Goal: Information Seeking & Learning: Find specific page/section

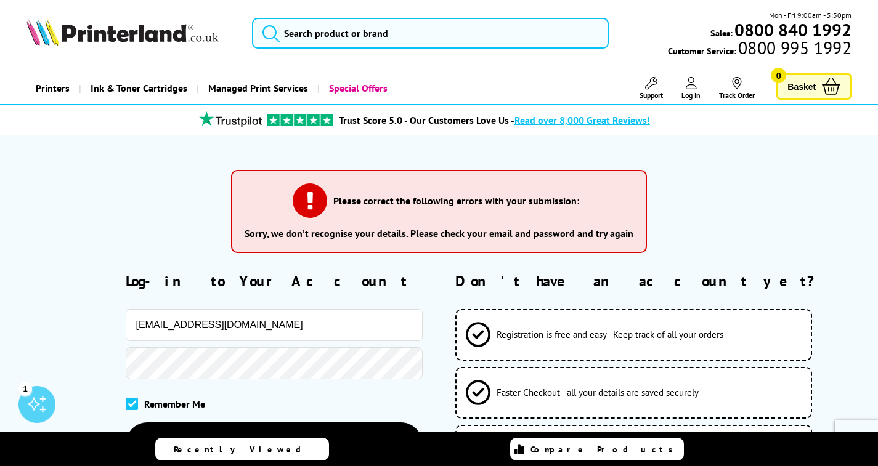
click at [687, 256] on div "Please correct the following errors with your submission: Sorry, we don’t recog…" at bounding box center [439, 215] width 790 height 111
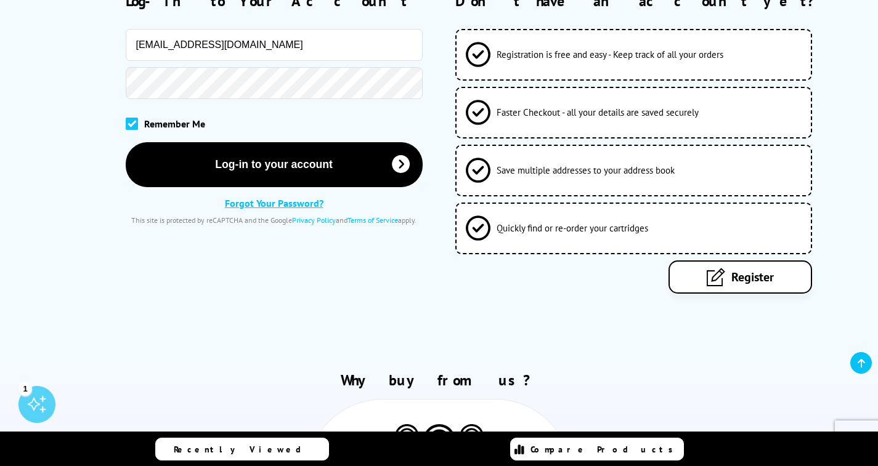
scroll to position [219, 0]
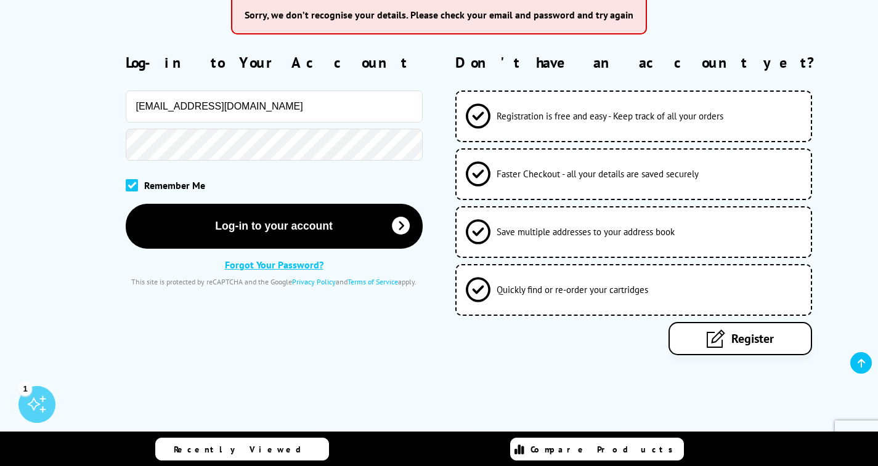
click at [256, 161] on div "attwooll@imaging.co.uk Remember Me Log-in to your account Forgot Your Password?" at bounding box center [224, 189] width 396 height 196
click at [260, 107] on input "imaging@wooll.co.uk.co.uk" at bounding box center [274, 107] width 297 height 32
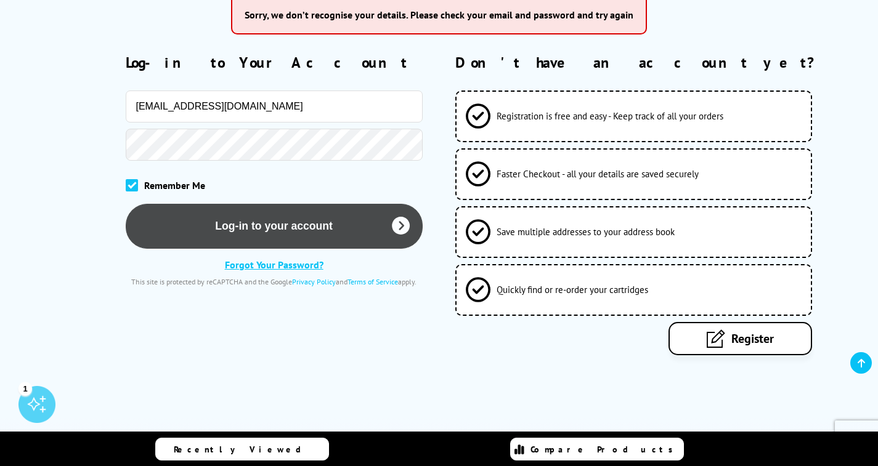
type input "imaging@wooll.co.uk"
click at [240, 227] on button "Log-in to your account" at bounding box center [274, 226] width 297 height 45
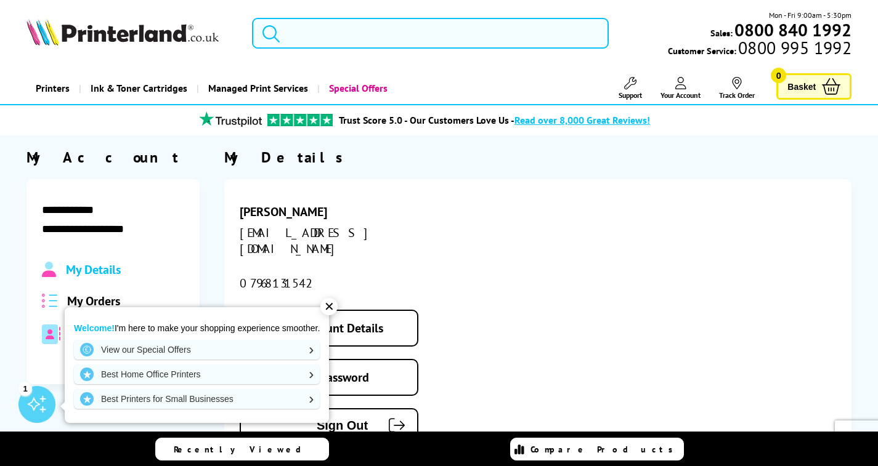
click at [315, 32] on input "search" at bounding box center [430, 33] width 357 height 31
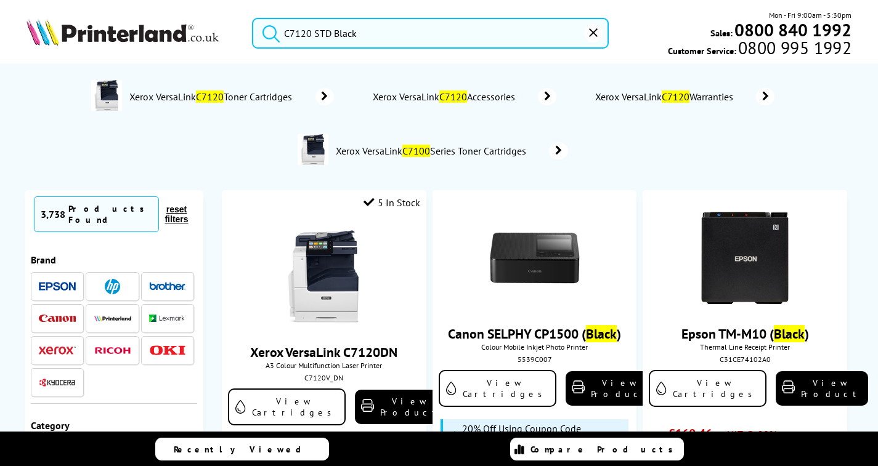
type input "C7120 STD Black"
click at [845, 145] on div "Xerox VersaLink C7120 Toner Cartridges Xerox VersaLink C7120 Accessories Xerox …" at bounding box center [438, 124] width 853 height 108
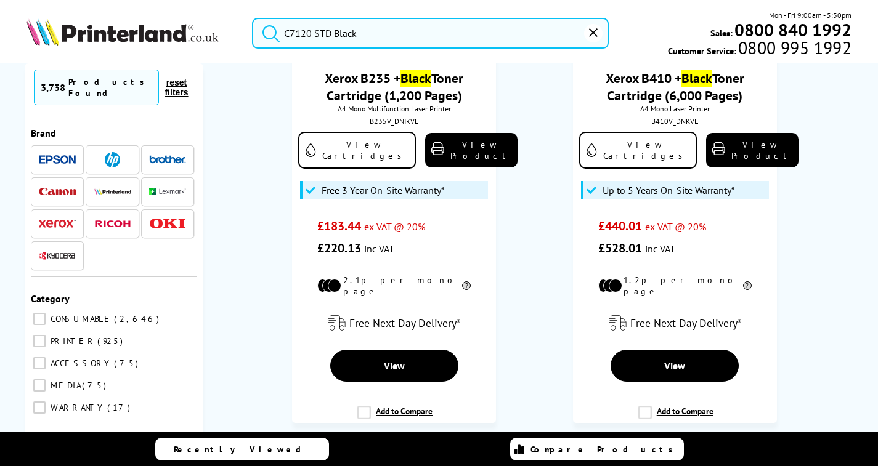
scroll to position [3149, 0]
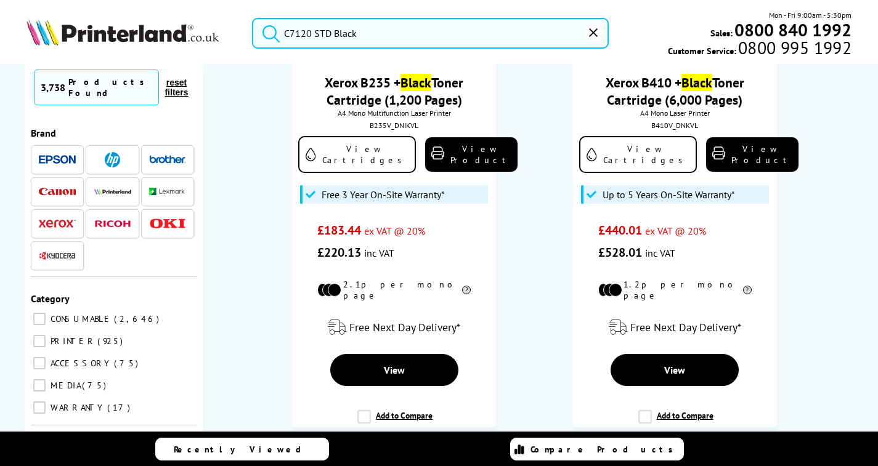
click at [416, 440] on link "2" at bounding box center [420, 455] width 30 height 30
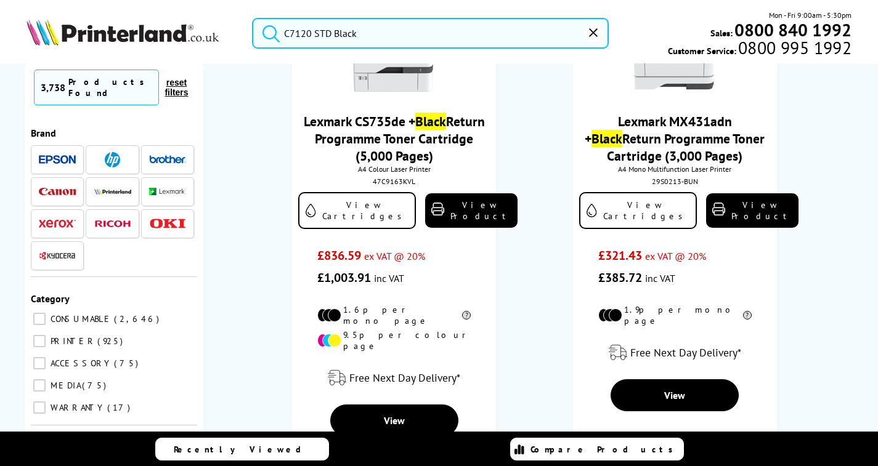
scroll to position [3870, 0]
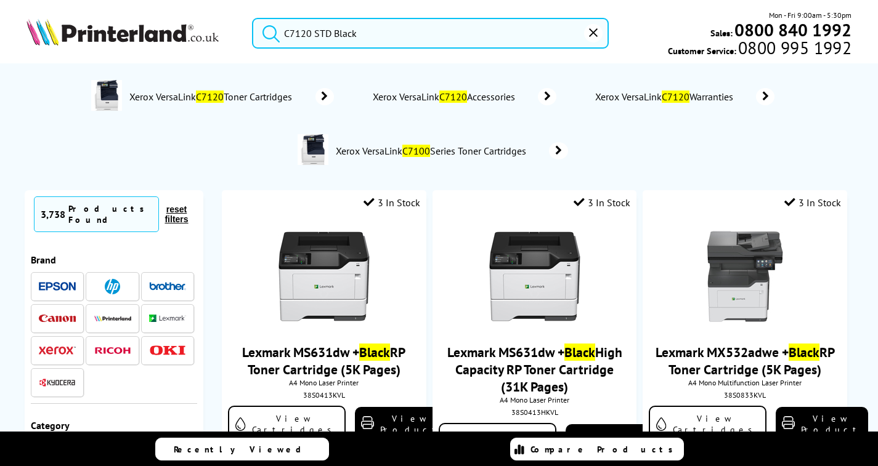
click at [474, 150] on span "Xerox VersaLink C7100 Series Toner Cartridges" at bounding box center [432, 151] width 196 height 12
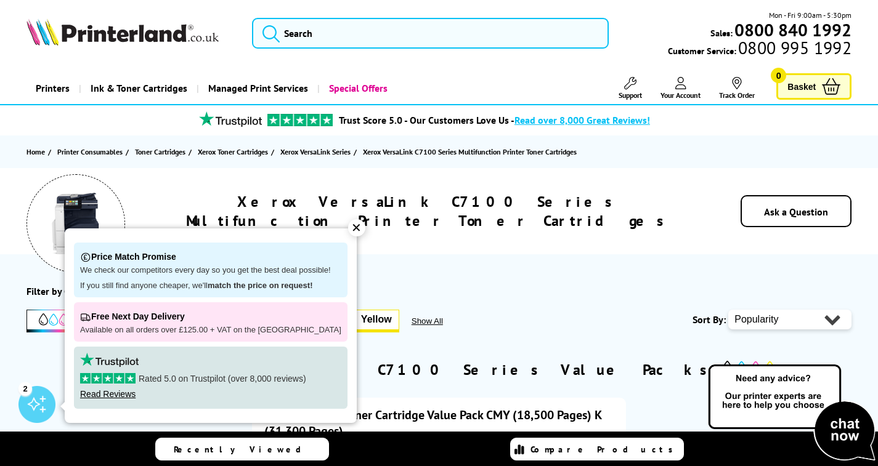
click at [348, 227] on div "✕" at bounding box center [356, 227] width 17 height 17
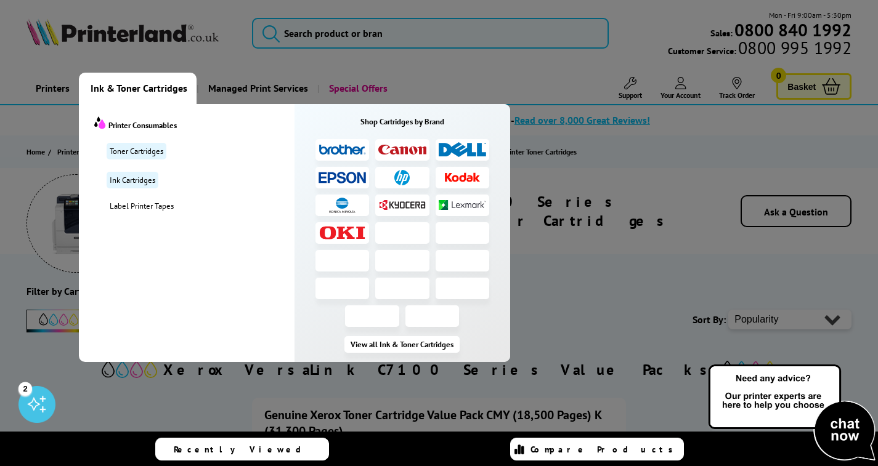
click at [129, 87] on span "Ink & Toner Cartridges" at bounding box center [139, 88] width 97 height 31
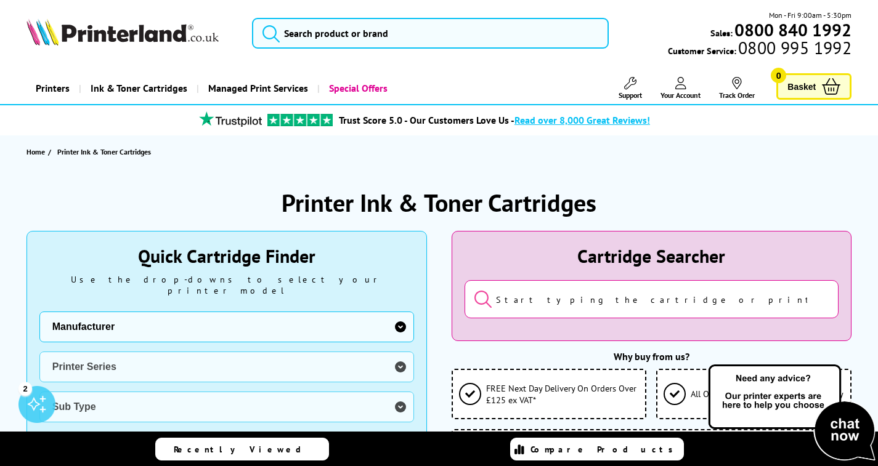
click at [683, 167] on div "Home Printer Ink & Toner Cartridges" at bounding box center [439, 151] width 878 height 33
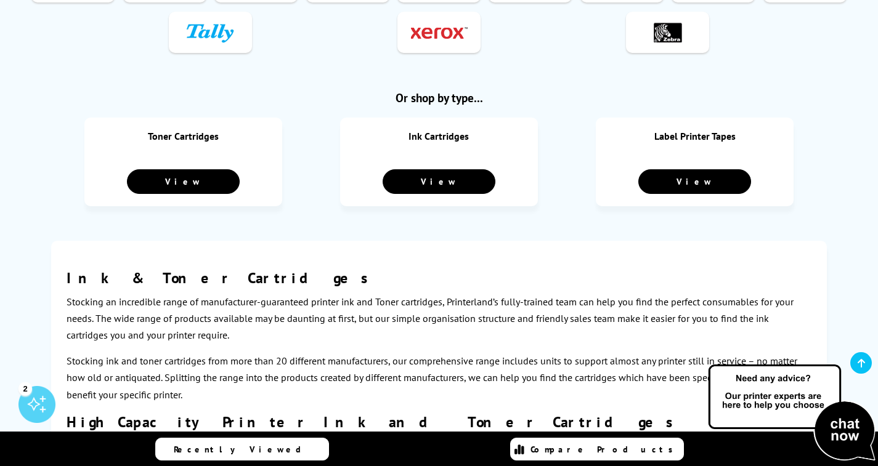
scroll to position [631, 0]
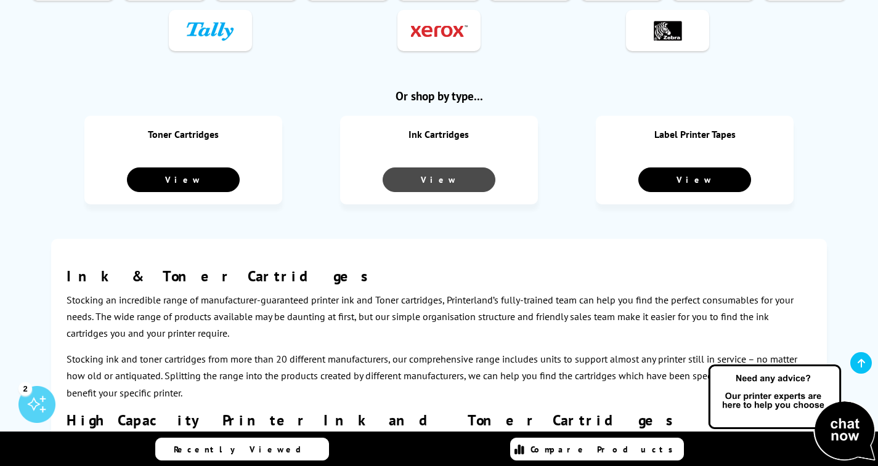
click at [466, 176] on link "View" at bounding box center [438, 180] width 113 height 25
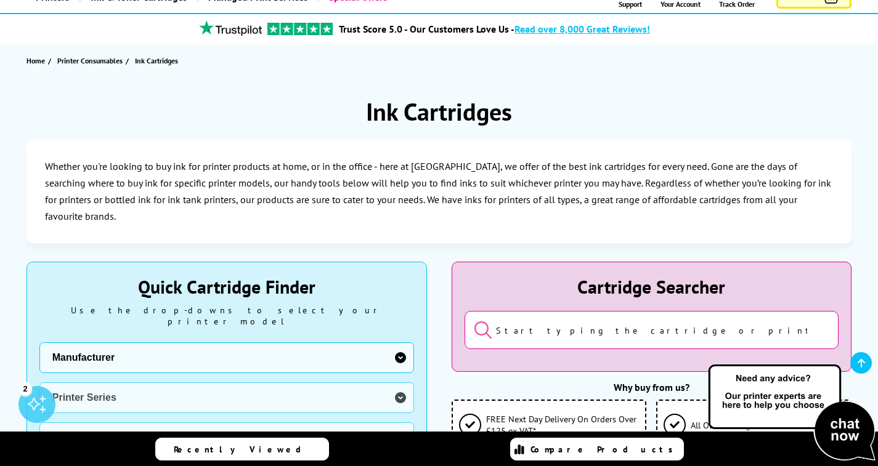
scroll to position [77, 0]
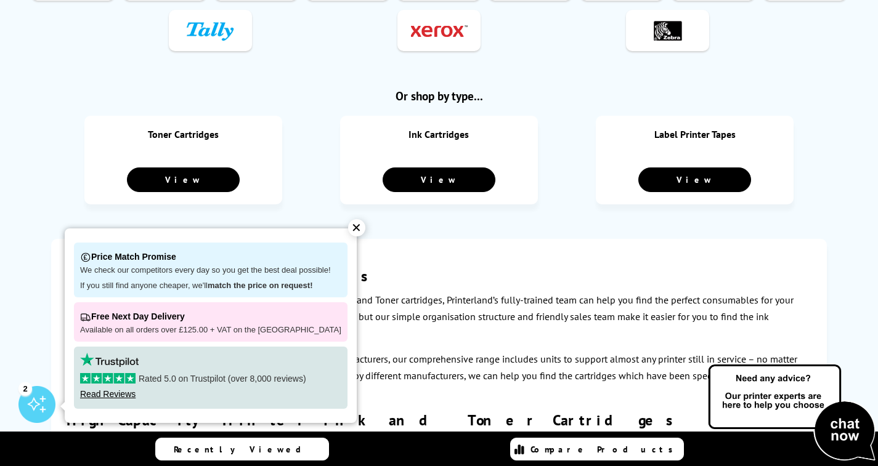
click at [438, 34] on div at bounding box center [438, 30] width 83 height 41
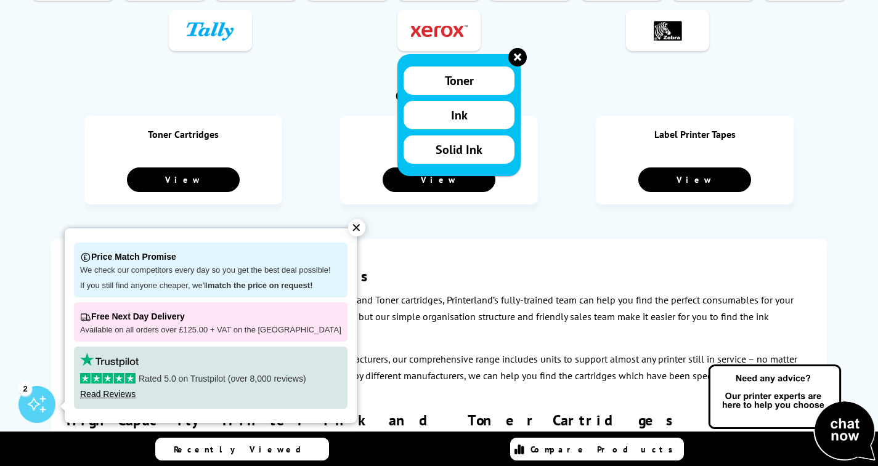
click at [467, 145] on span "Solid Ink" at bounding box center [458, 150] width 47 height 16
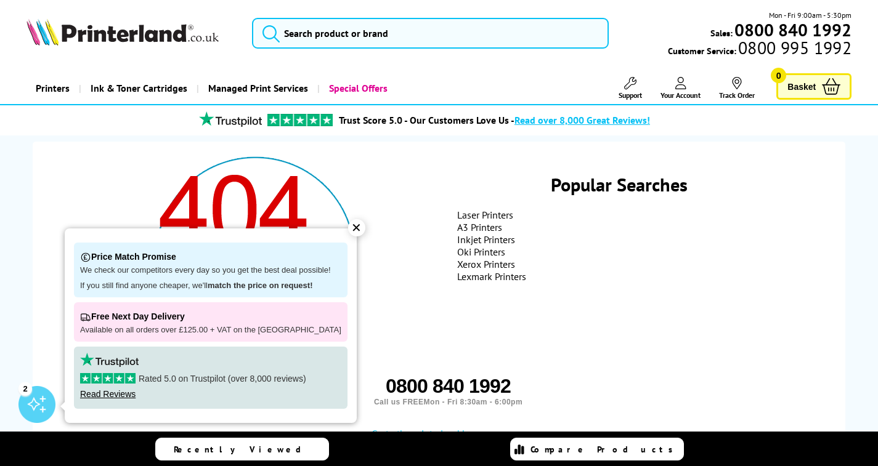
click at [680, 87] on icon at bounding box center [680, 83] width 11 height 12
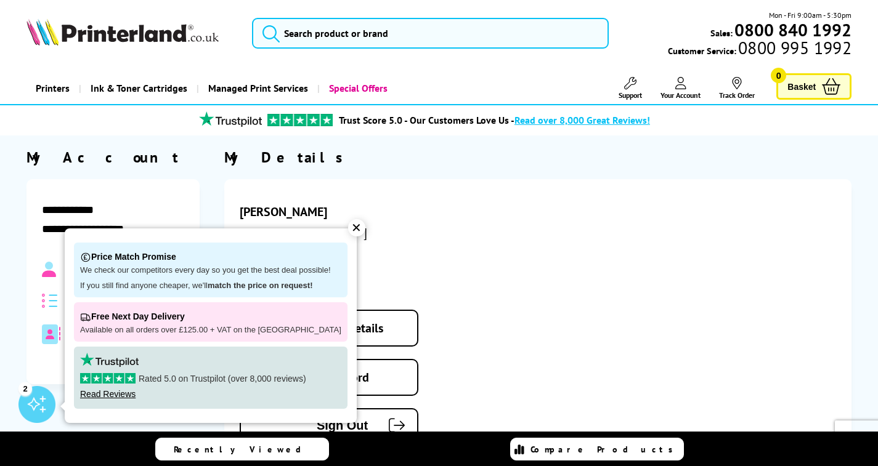
click at [348, 228] on div "✕" at bounding box center [356, 227] width 17 height 17
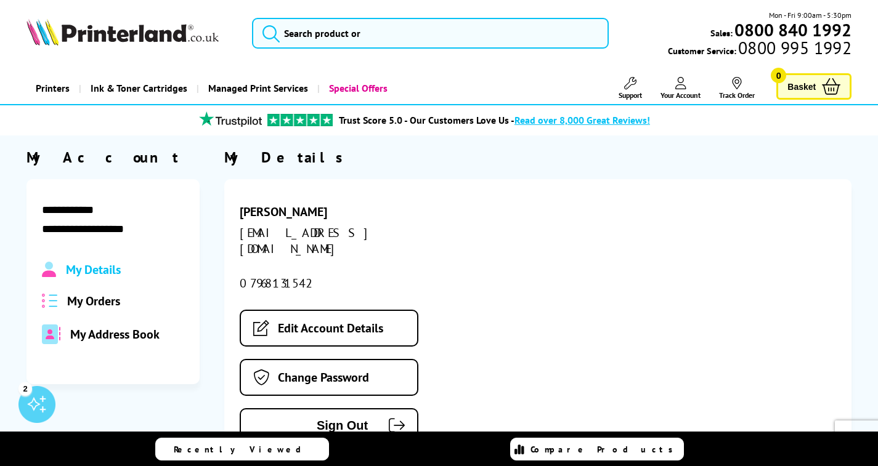
click at [514, 201] on div "Russell Bass imaging@wooll.co.uk 07968131542 Edit Account Details Change Passwo…" at bounding box center [537, 323] width 627 height 289
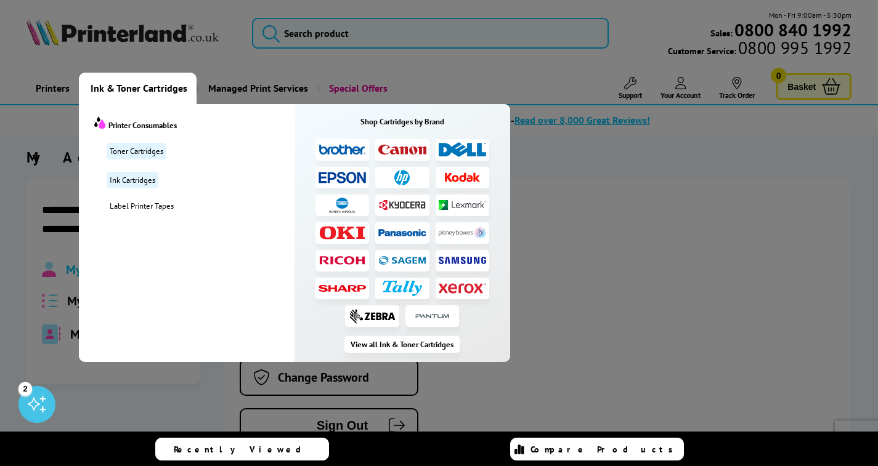
click at [458, 288] on img at bounding box center [463, 288] width 48 height 11
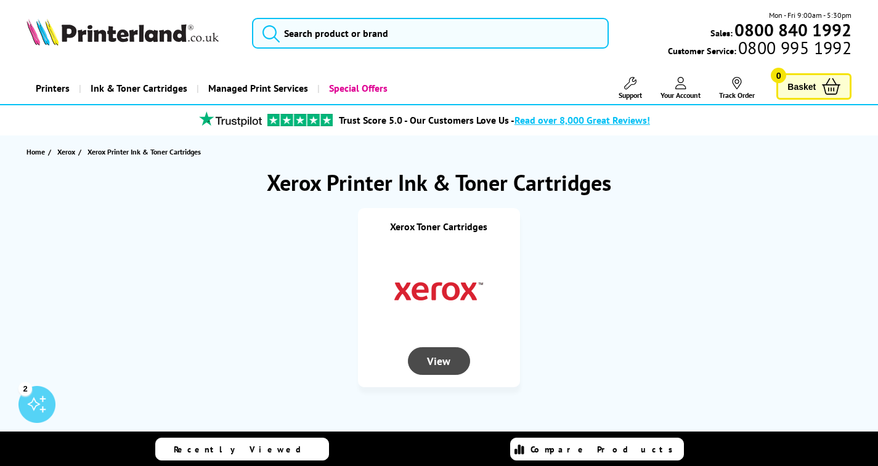
click at [435, 358] on div "View" at bounding box center [439, 361] width 63 height 28
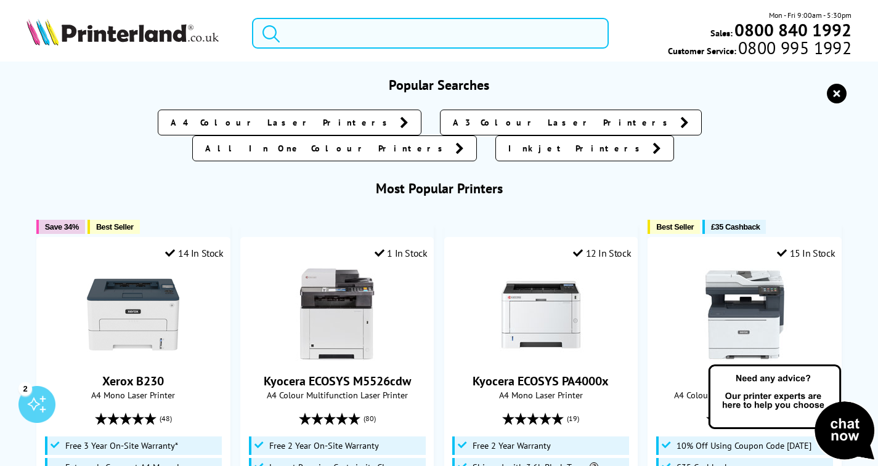
click at [309, 30] on input "search" at bounding box center [430, 33] width 357 height 31
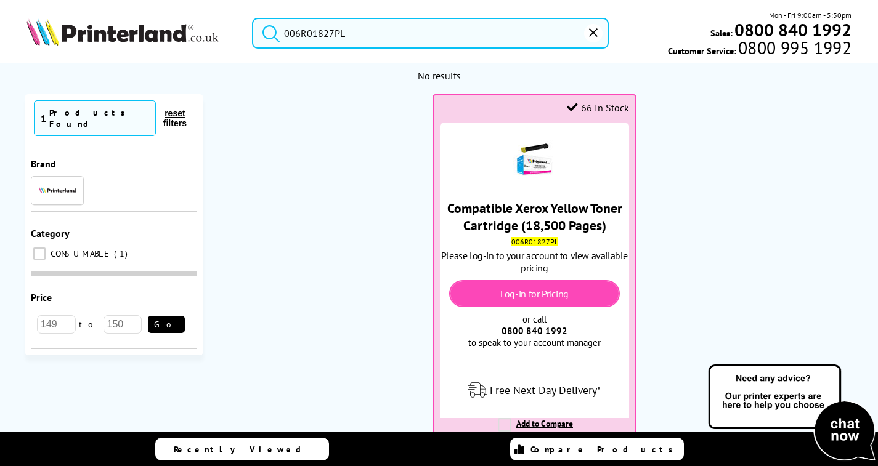
type input "006R01827PL"
click at [268, 31] on button "submit" at bounding box center [268, 31] width 31 height 27
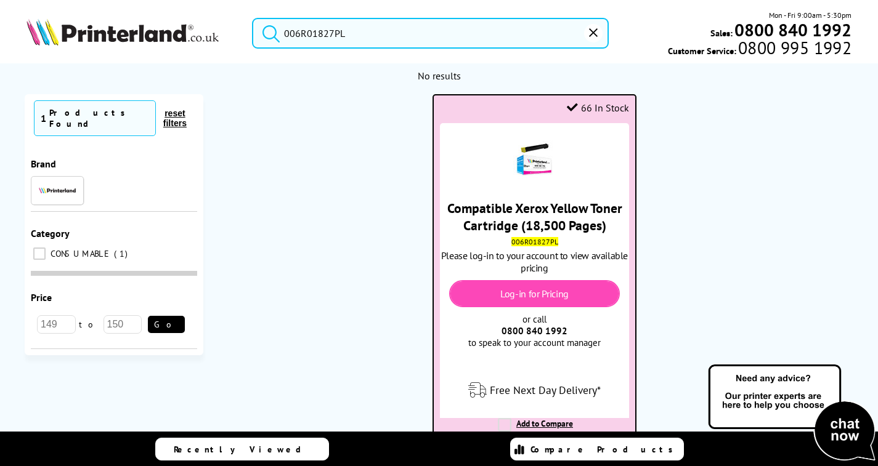
click at [513, 293] on link "Log-in for Pricing" at bounding box center [534, 294] width 68 height 12
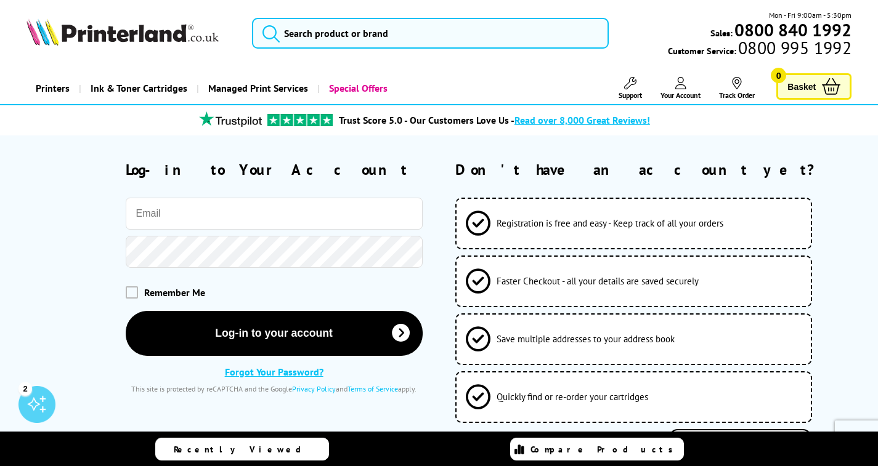
type input "[EMAIL_ADDRESS][DOMAIN_NAME]"
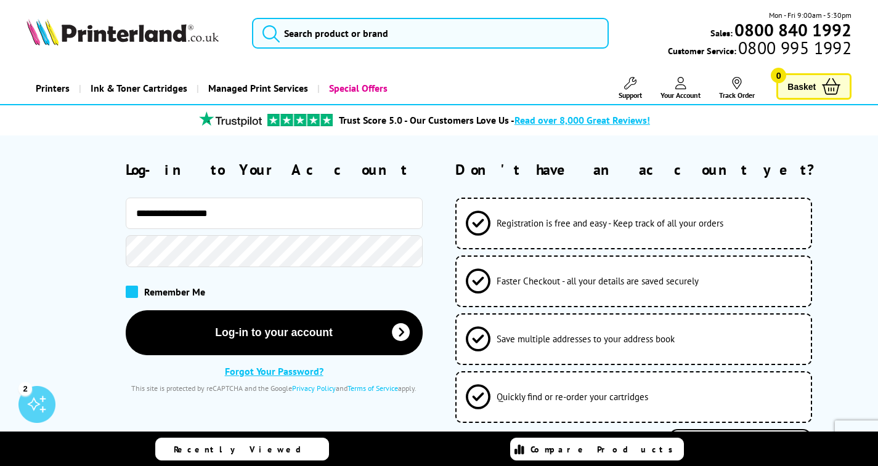
click at [130, 293] on span at bounding box center [132, 292] width 12 height 12
click at [128, 288] on input "checkbox" at bounding box center [128, 288] width 0 height 0
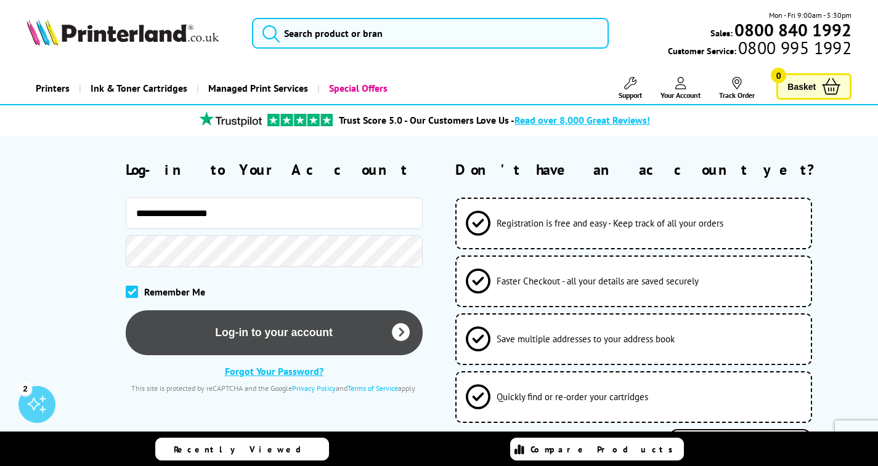
click at [267, 331] on button "Log-in to your account" at bounding box center [274, 332] width 297 height 45
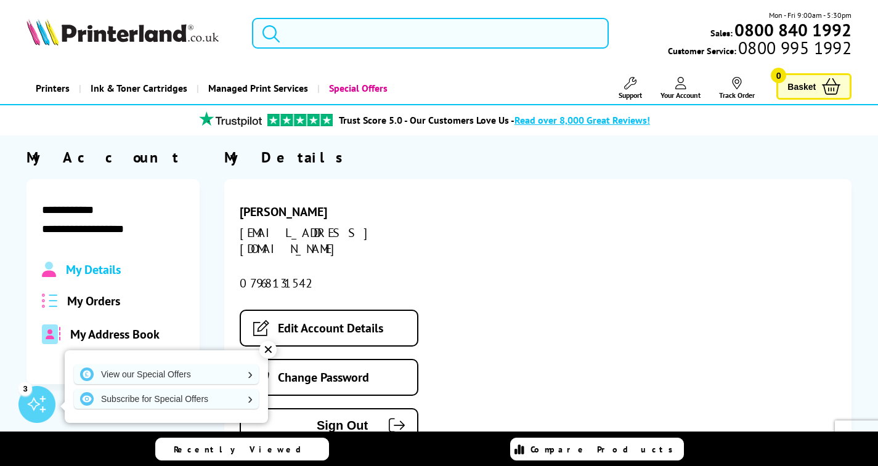
click at [300, 36] on input "search" at bounding box center [430, 33] width 357 height 31
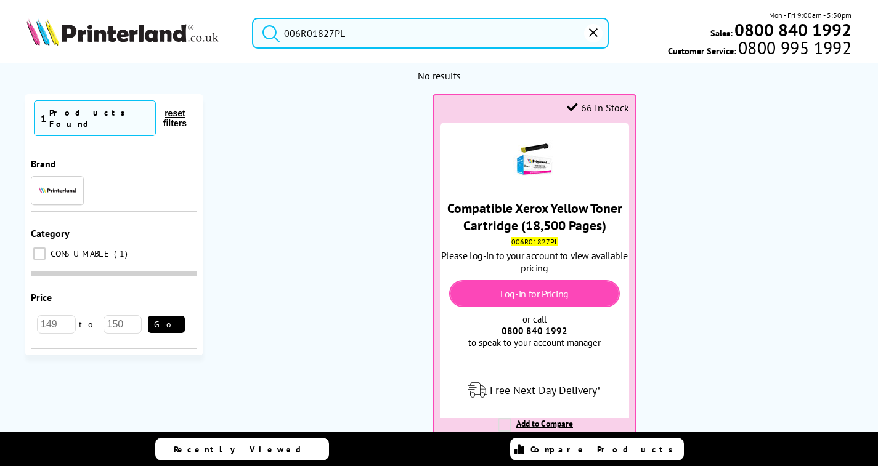
type input "006R01827PL"
click at [692, 240] on ol "66 In Stock Compatible Xerox Yellow Toner Cartridge (18,500 Pages) 006R01827PL …" at bounding box center [534, 278] width 637 height 368
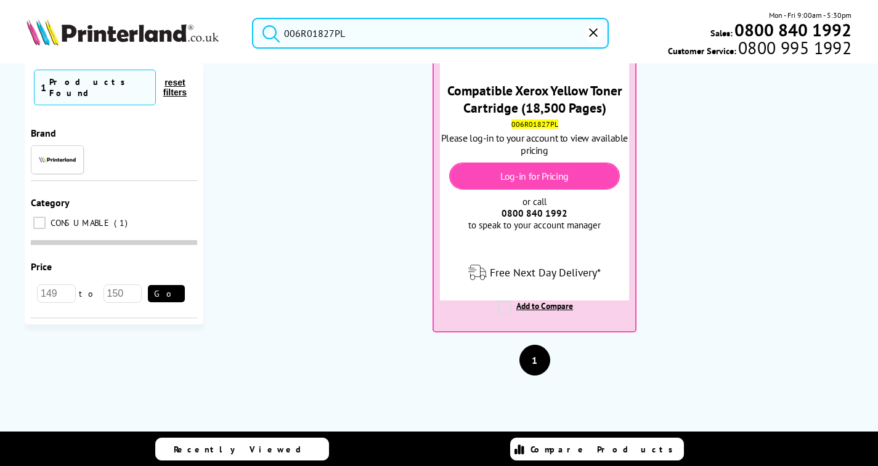
scroll to position [118, 0]
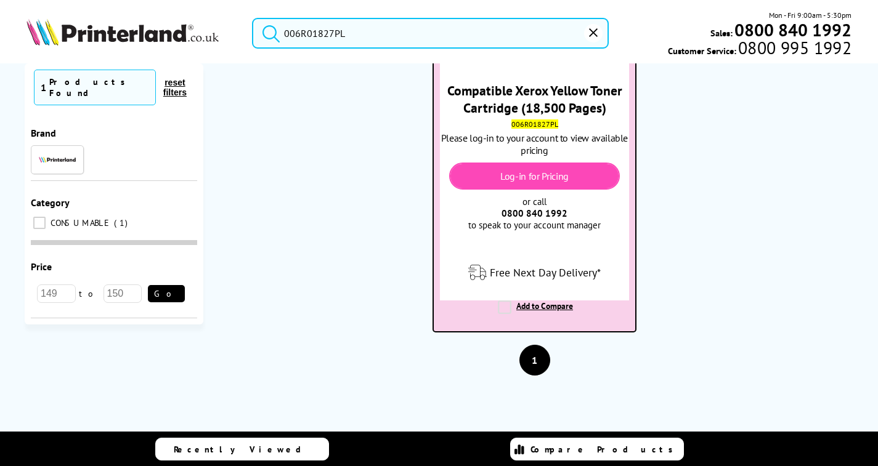
click at [537, 305] on label "Add to Compare" at bounding box center [535, 312] width 75 height 23
click at [0, 0] on input "Add to Compare" at bounding box center [0, 0] width 0 height 0
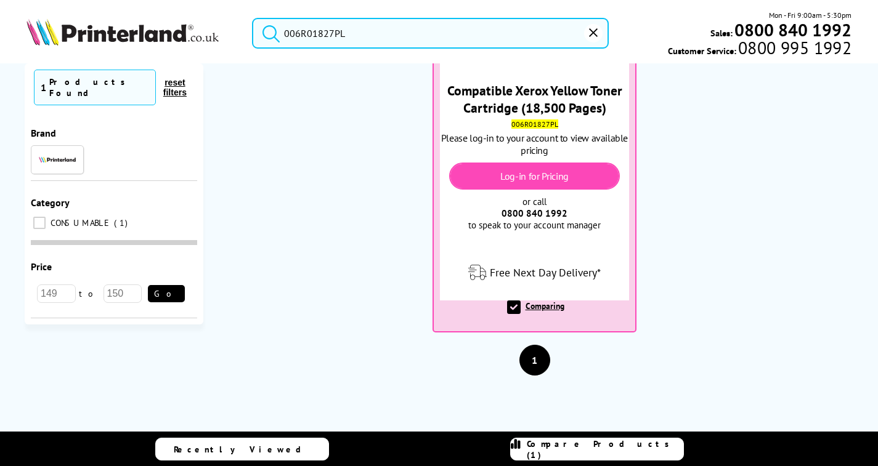
click at [687, 277] on ol "66 In Stock Compatible Xerox Yellow Toner Cartridge (18,500 Pages) 006R01827PL …" at bounding box center [534, 161] width 637 height 368
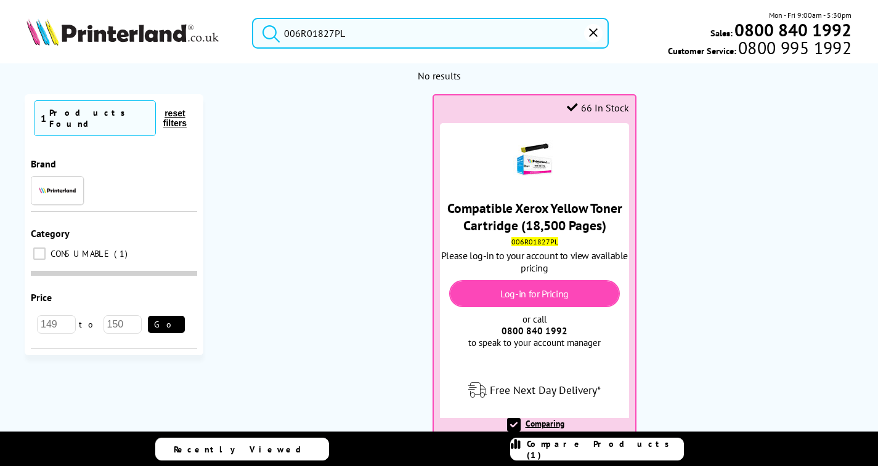
scroll to position [0, 0]
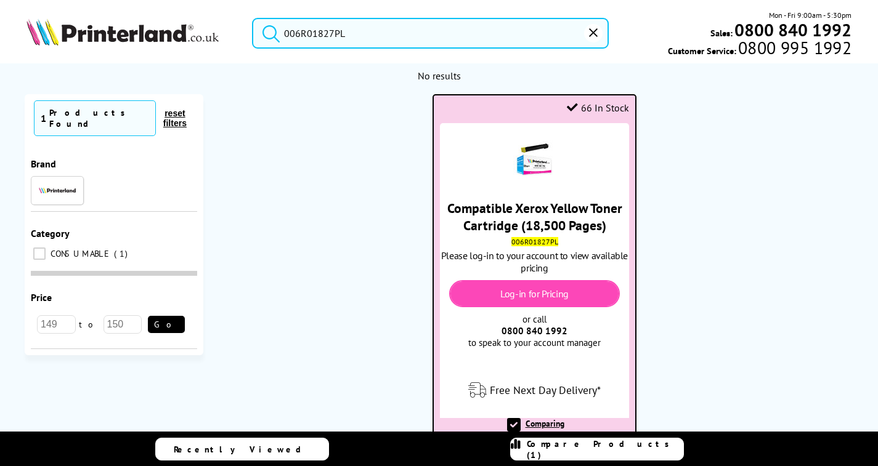
click at [493, 295] on div "Log-in for Pricing" at bounding box center [534, 293] width 170 height 27
click at [510, 293] on link "Log-in for Pricing" at bounding box center [534, 294] width 68 height 12
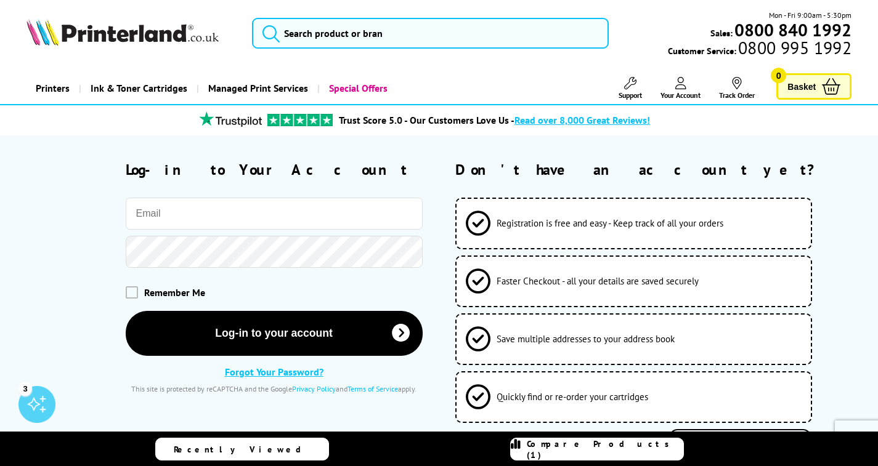
click at [676, 85] on icon at bounding box center [680, 83] width 11 height 12
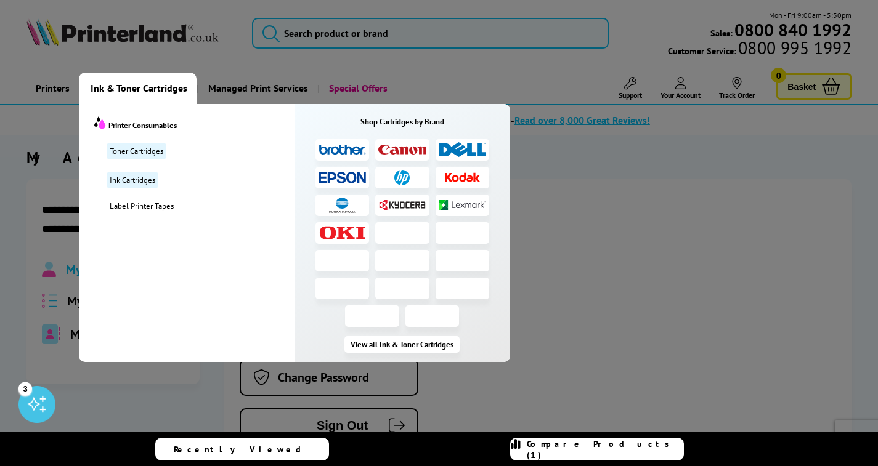
click at [154, 86] on span "Ink & Toner Cartridges" at bounding box center [139, 88] width 97 height 31
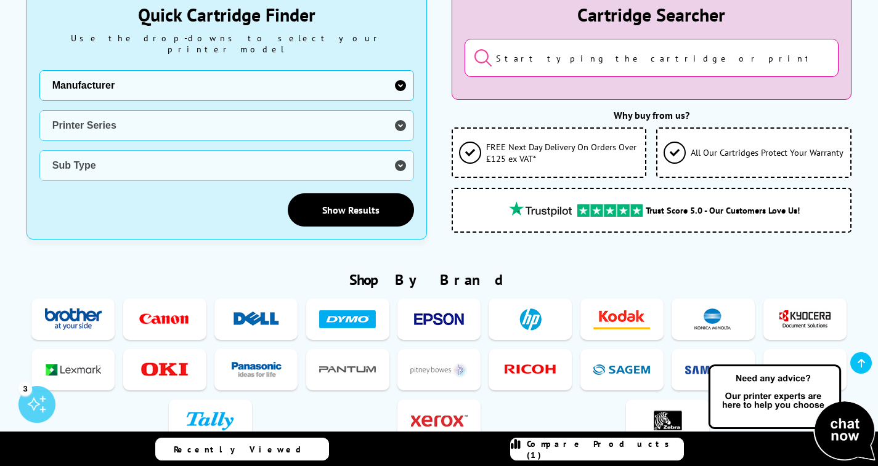
scroll to position [246, 0]
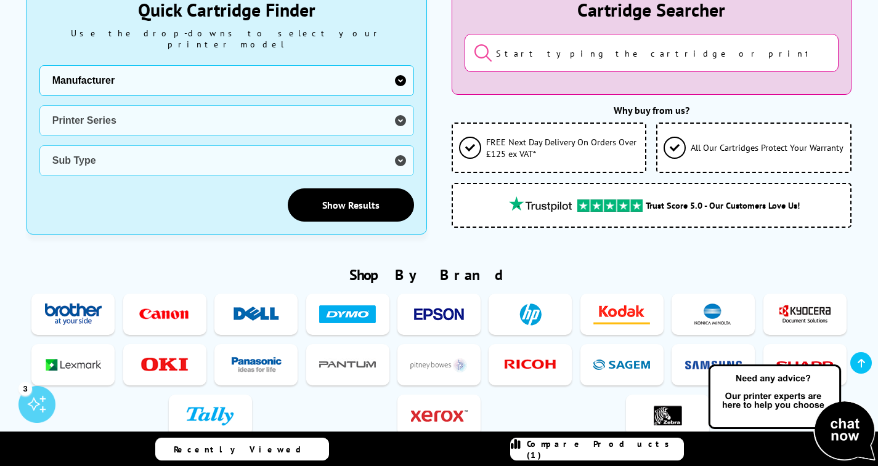
select select "13815"
select select "33384"
select select "38782"
drag, startPoint x: 400, startPoint y: 148, endPoint x: 858, endPoint y: 246, distance: 467.8
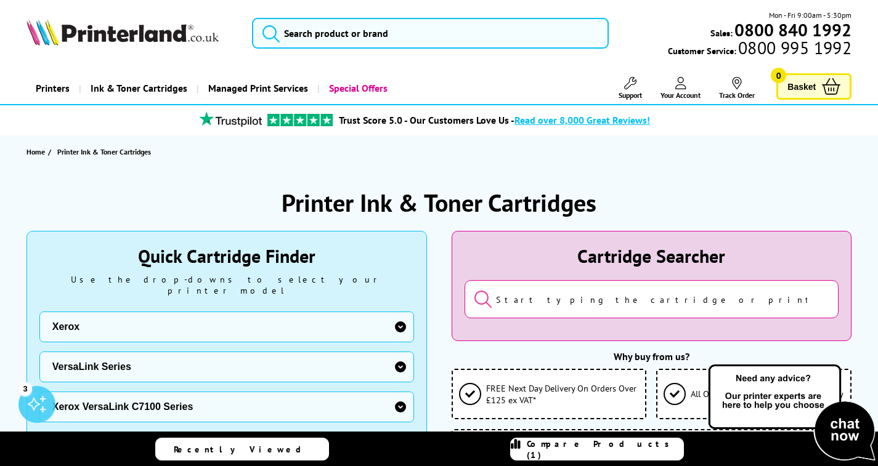
scroll to position [0, 0]
